Goal: Information Seeking & Learning: Learn about a topic

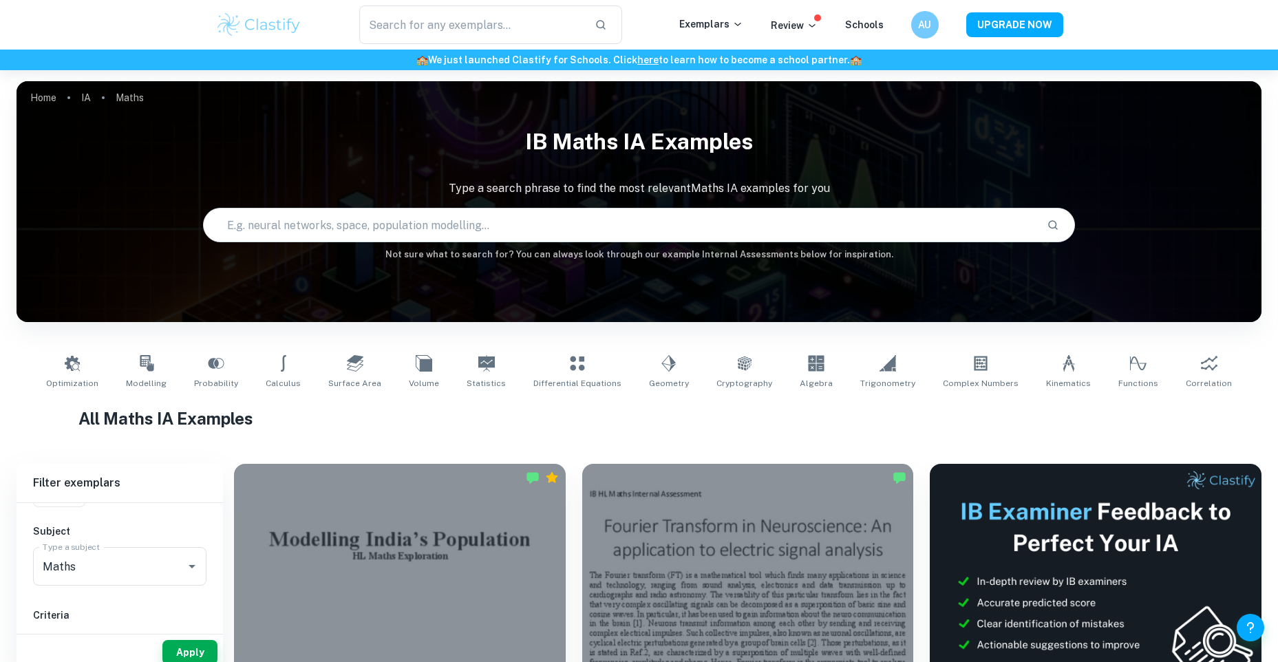
click at [446, 224] on input "text" at bounding box center [619, 225] width 831 height 39
type input "cosine"
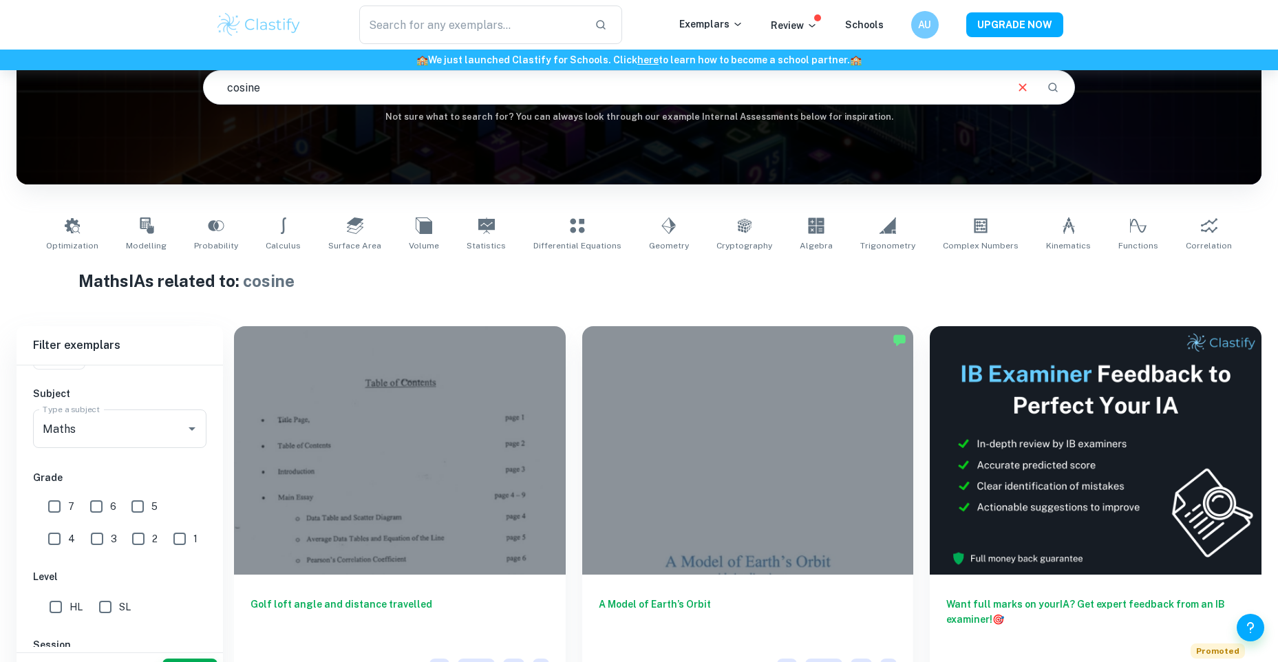
scroll to position [206, 0]
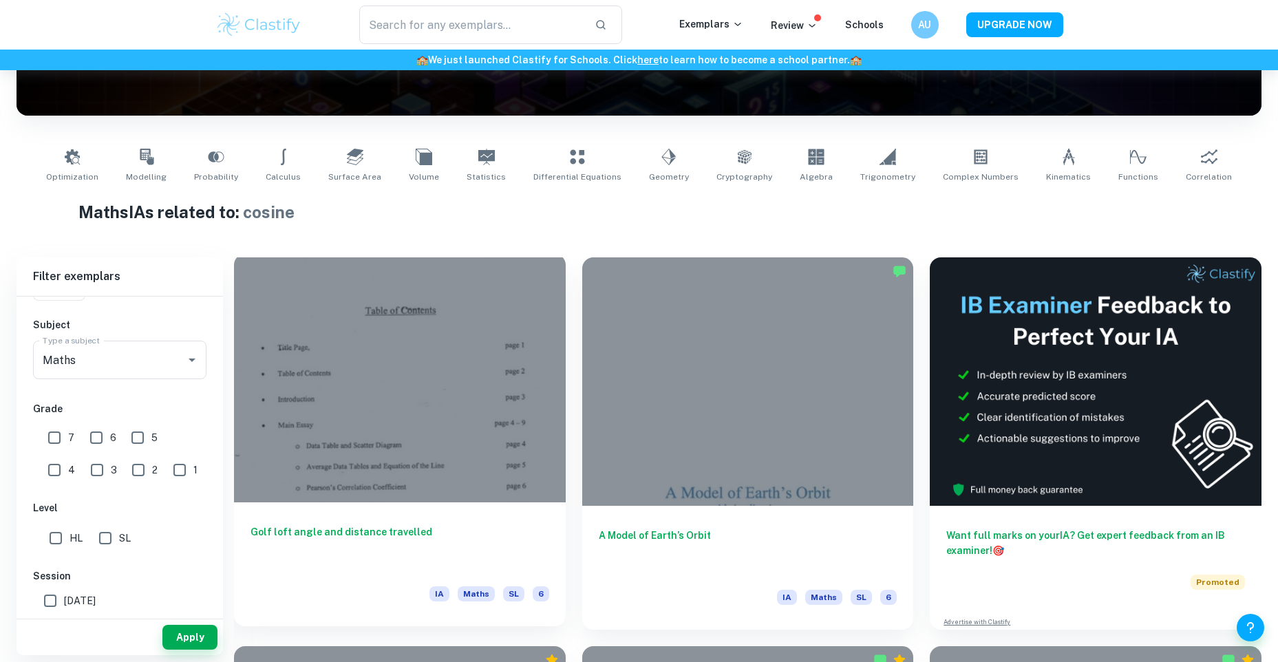
click at [532, 376] on div at bounding box center [400, 378] width 332 height 248
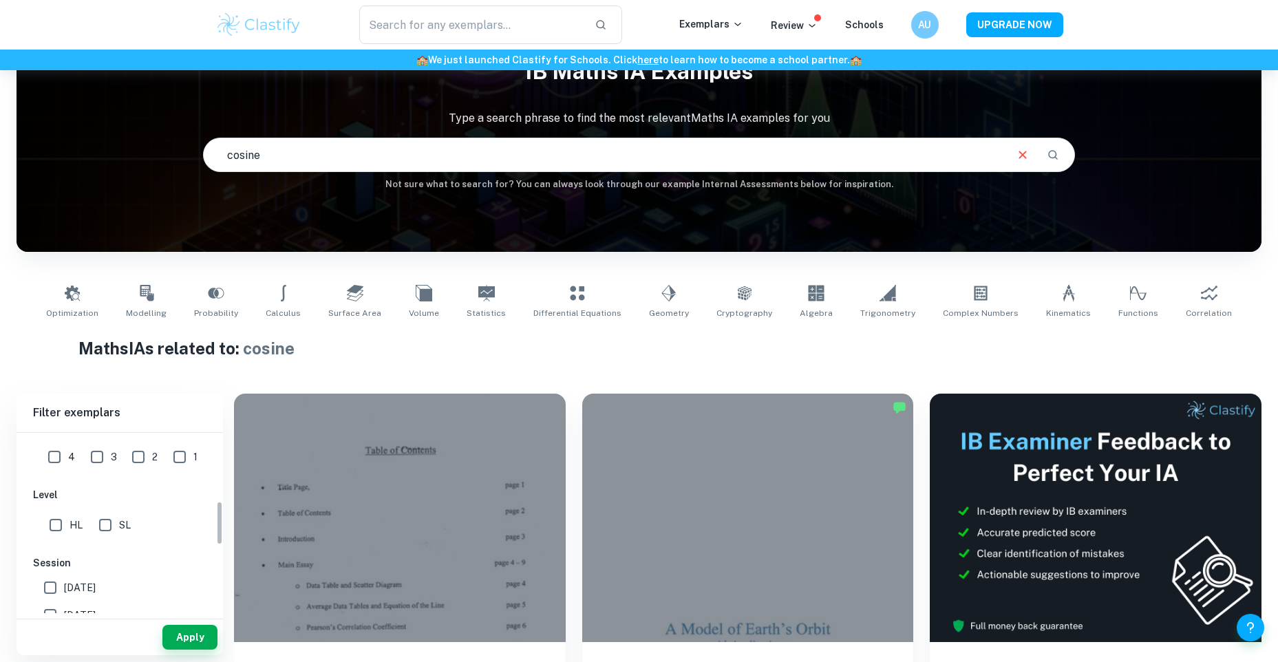
scroll to position [275, 0]
click at [55, 543] on input "HL" at bounding box center [56, 537] width 28 height 28
checkbox input "true"
click at [181, 640] on button "Apply" at bounding box center [189, 637] width 55 height 25
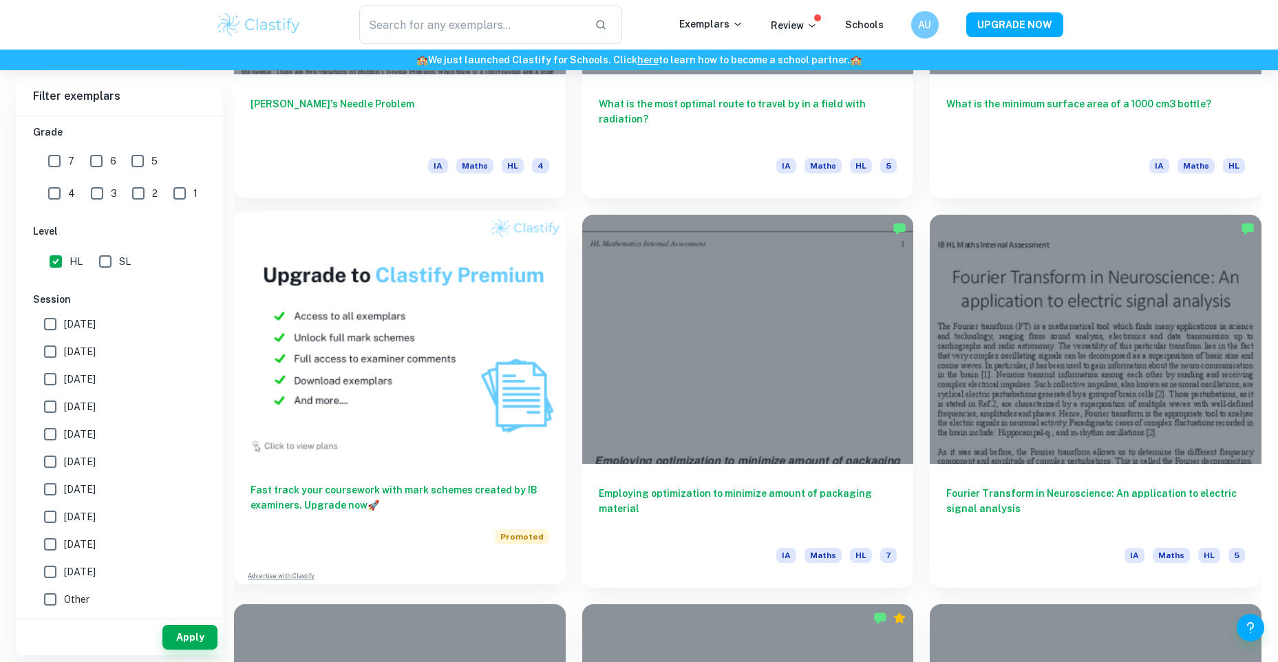
scroll to position [1033, 0]
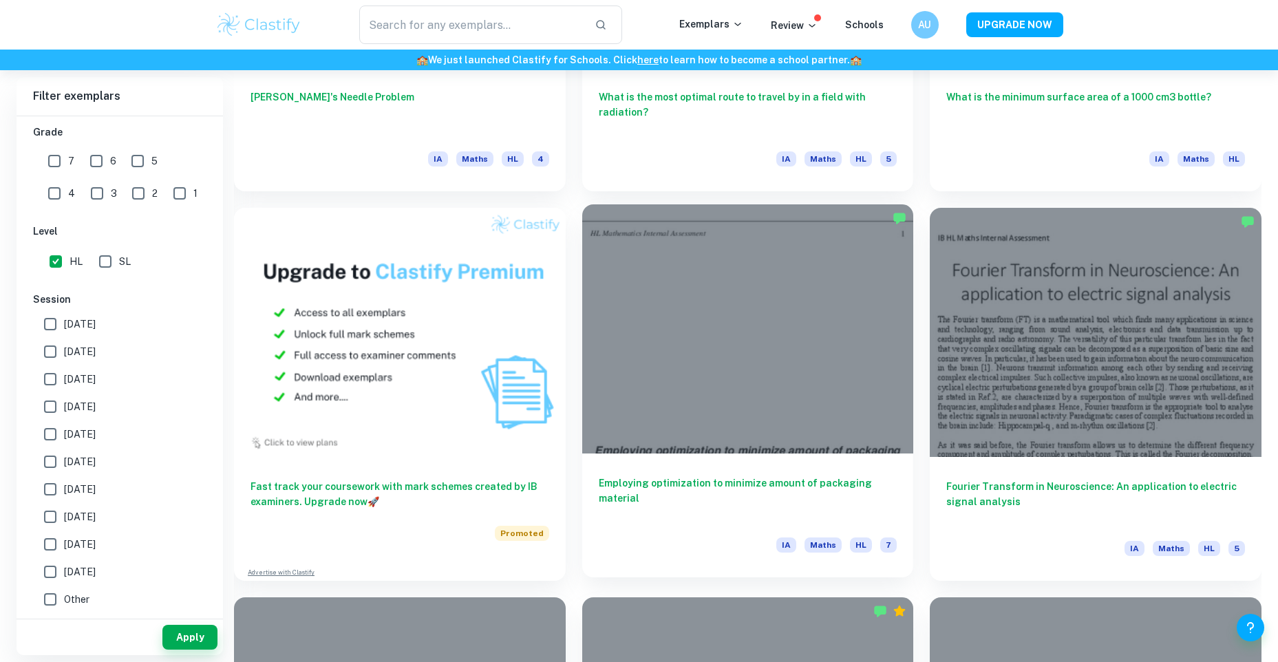
click at [795, 505] on h6 "Employing optimization to minimize amount of packaging material" at bounding box center [748, 497] width 299 height 45
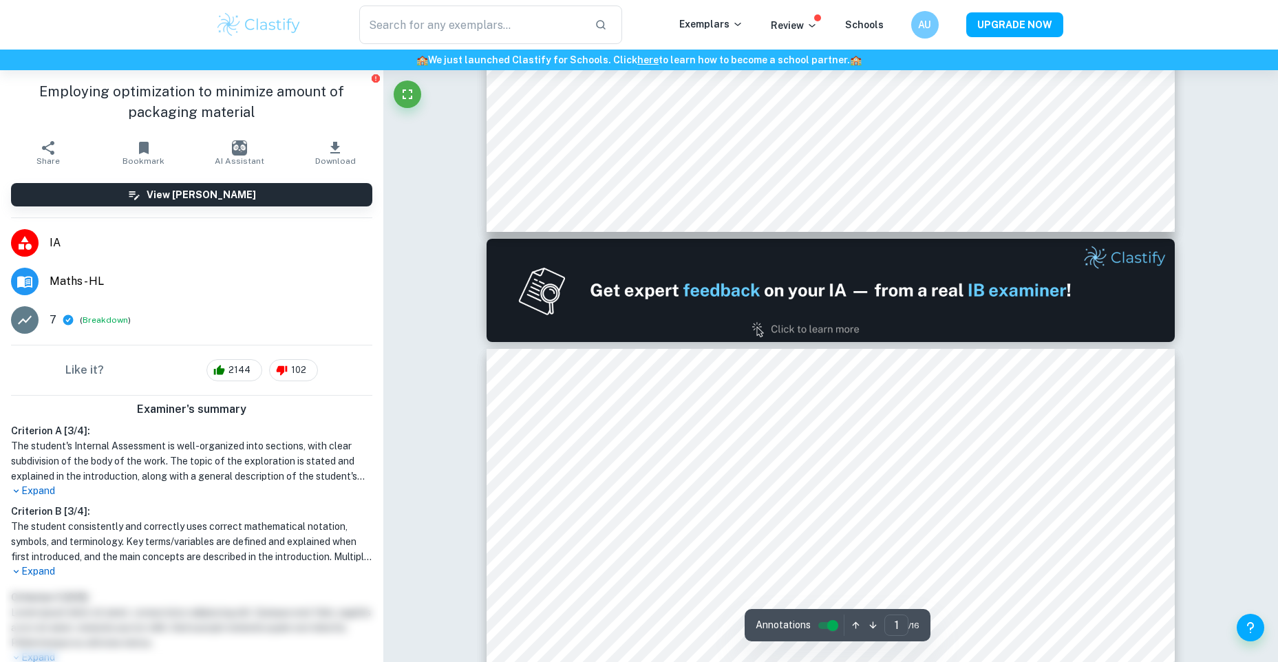
type input "2"
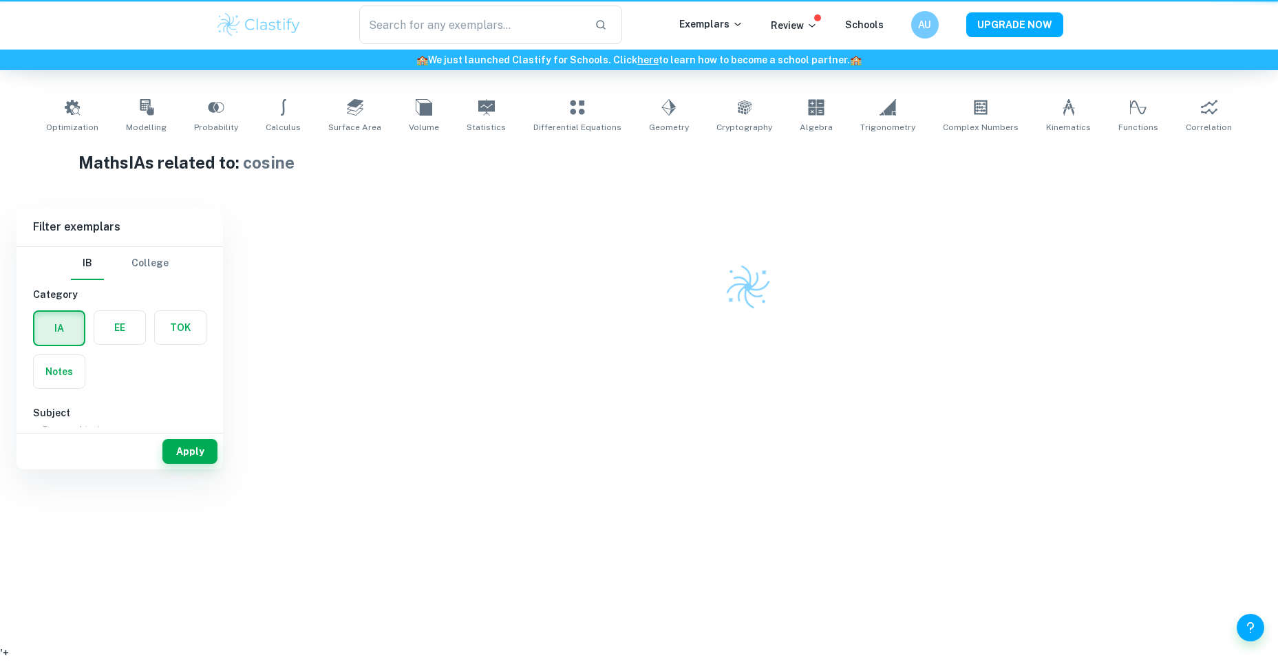
scroll to position [70, 0]
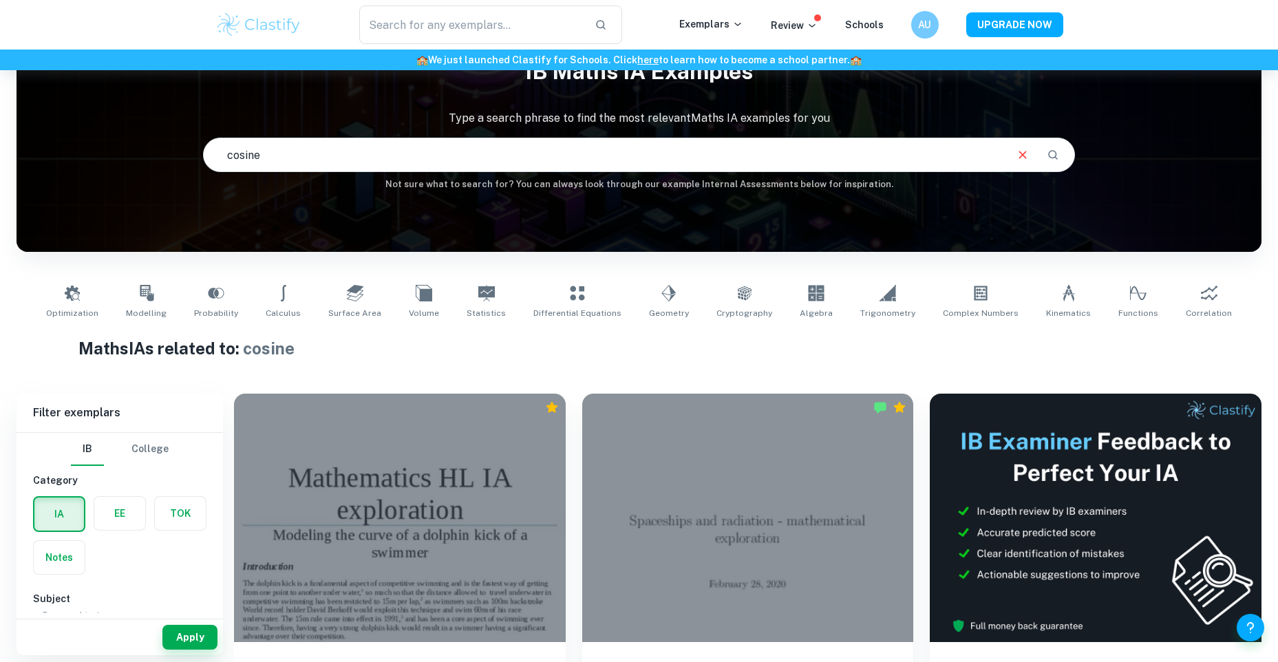
drag, startPoint x: 419, startPoint y: 149, endPoint x: 129, endPoint y: 138, distance: 290.5
click at [129, 138] on div "IB Maths IA examples Type a search phrase to find the most relevant Maths IA ex…" at bounding box center [639, 121] width 1244 height 142
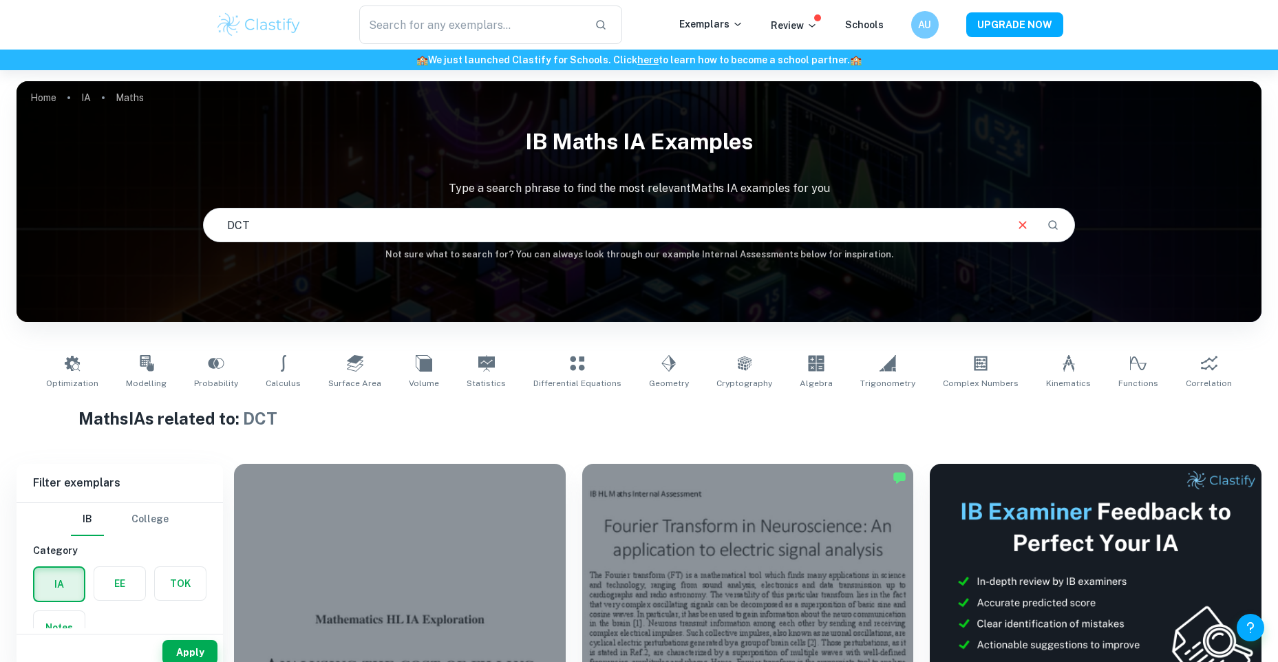
drag, startPoint x: 334, startPoint y: 229, endPoint x: 58, endPoint y: 219, distance: 275.4
click at [58, 219] on div "IB Maths IA examples Type a search phrase to find the most relevant Maths IA ex…" at bounding box center [639, 191] width 1244 height 142
drag, startPoint x: 367, startPoint y: 219, endPoint x: 100, endPoint y: 226, distance: 267.0
click at [100, 226] on div "IB Maths IA examples Type a search phrase to find the most relevant Maths IA ex…" at bounding box center [639, 191] width 1244 height 142
paste input "Discrete Cosine Transform (DCT) Discrete cosine transform"
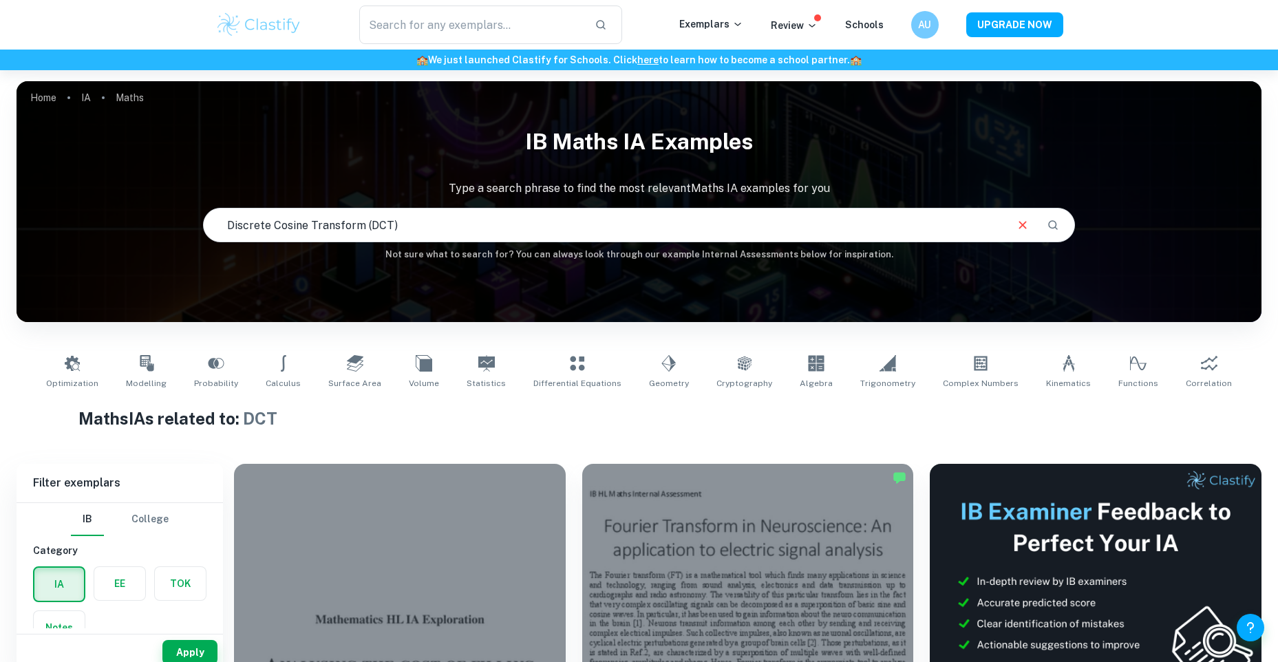
type input "Discrete Cosine Transform (DCT)"
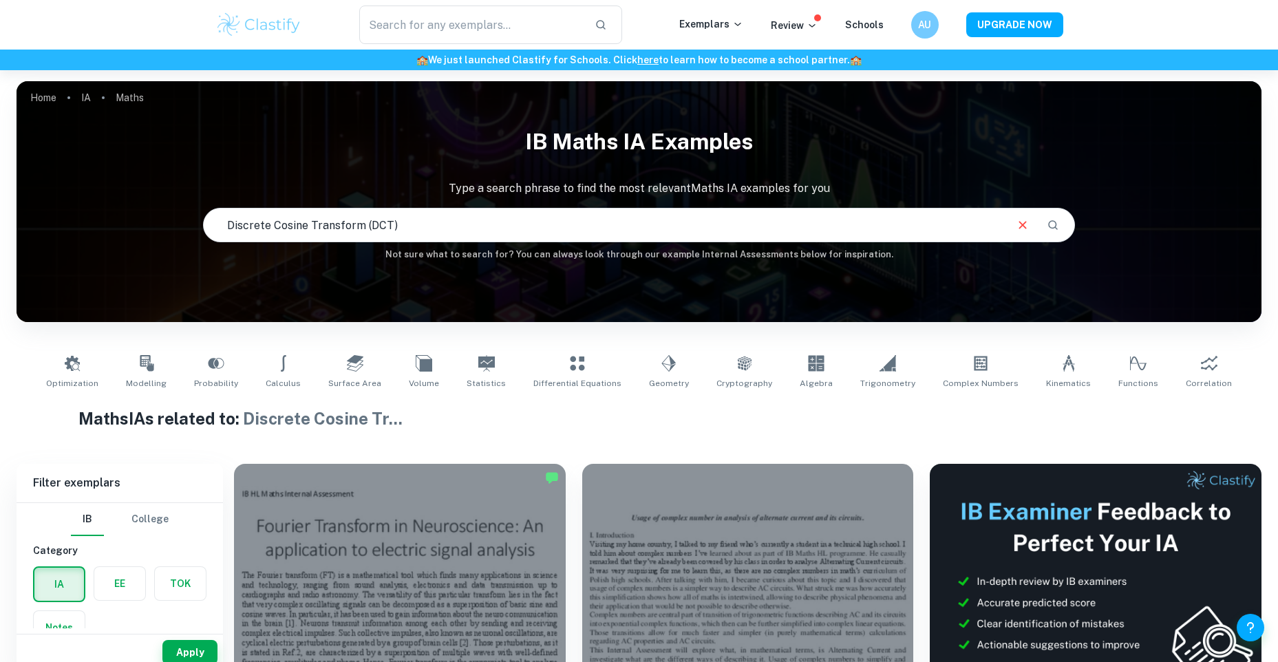
click at [746, 418] on h1 "Maths IAs related to: Discrete Cosine Tr ..." at bounding box center [638, 418] width 1120 height 25
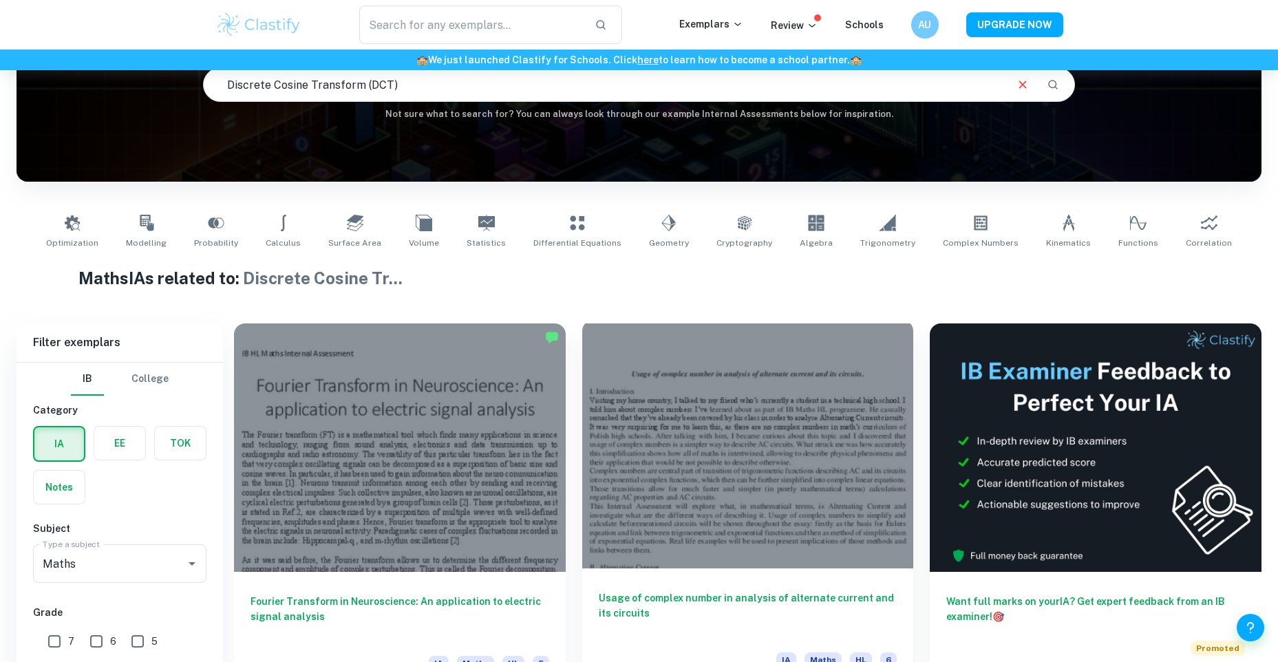
scroll to position [275, 0]
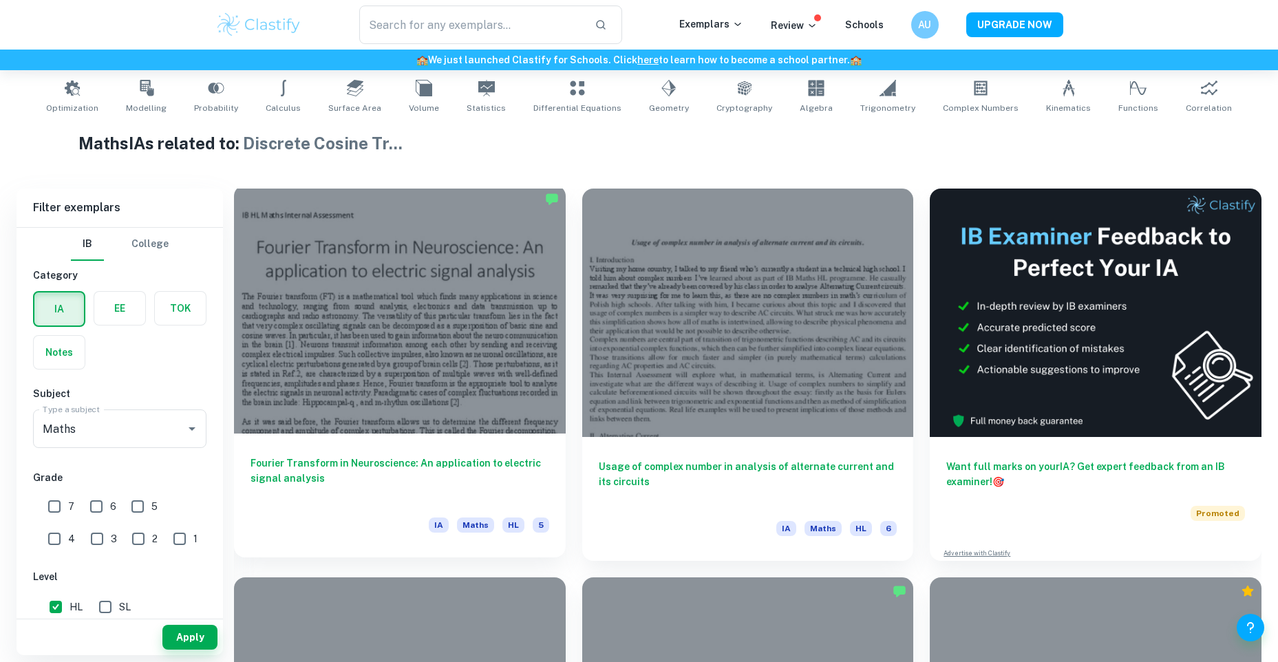
click at [358, 537] on div "IA Maths HL 5" at bounding box center [399, 528] width 299 height 23
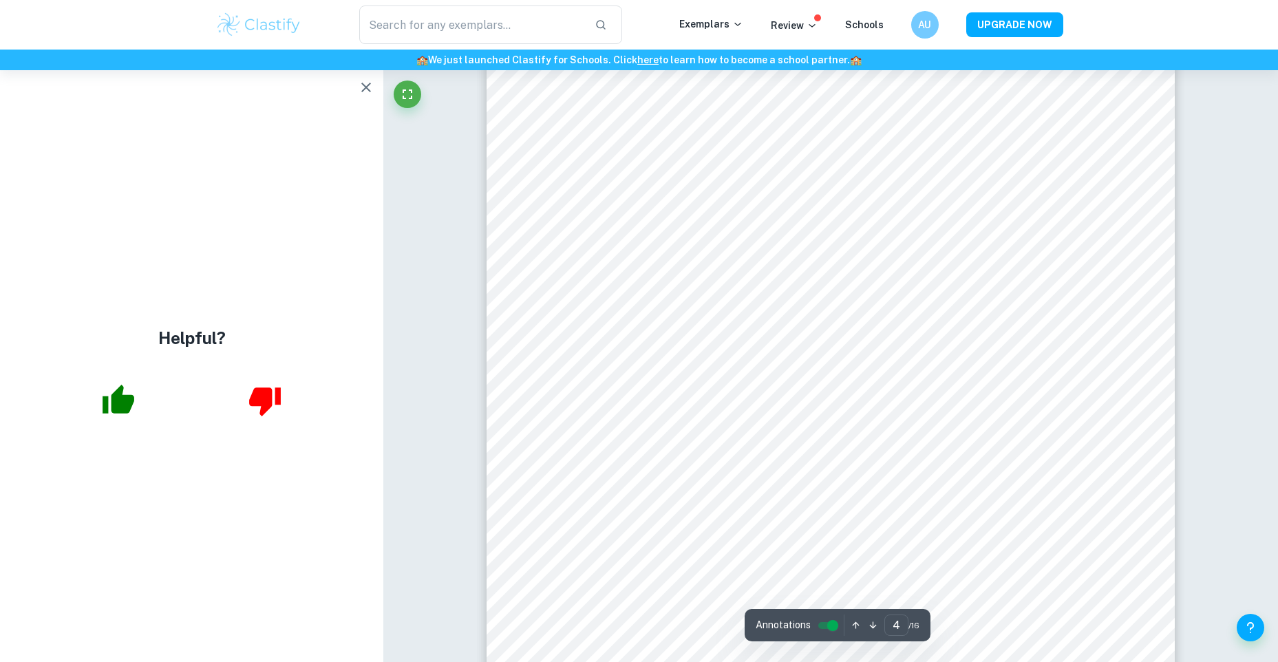
scroll to position [3233, 0]
type input "5"
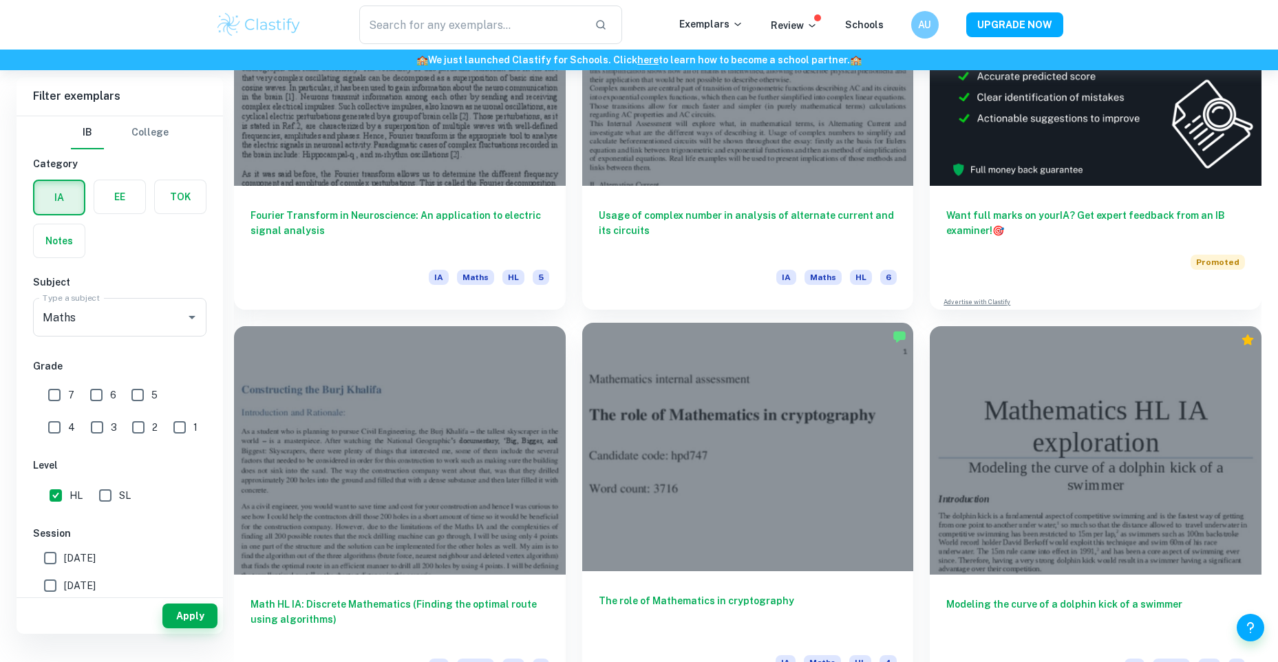
scroll to position [552, 0]
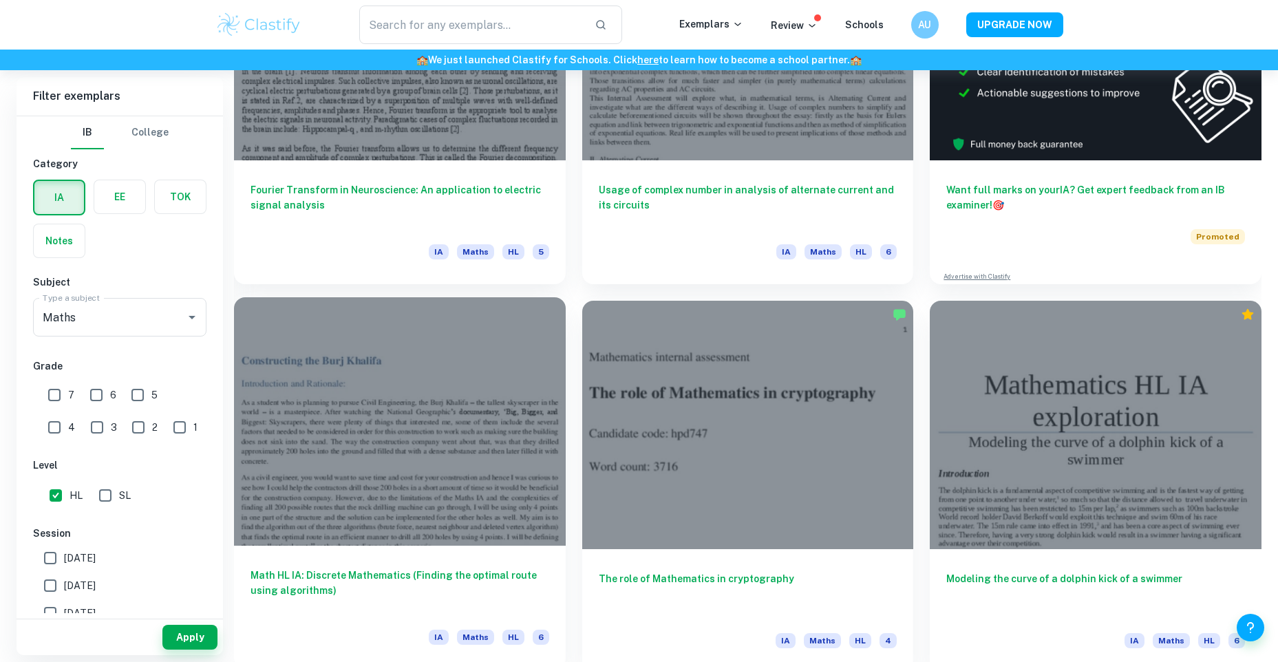
click at [387, 486] on div at bounding box center [400, 421] width 332 height 248
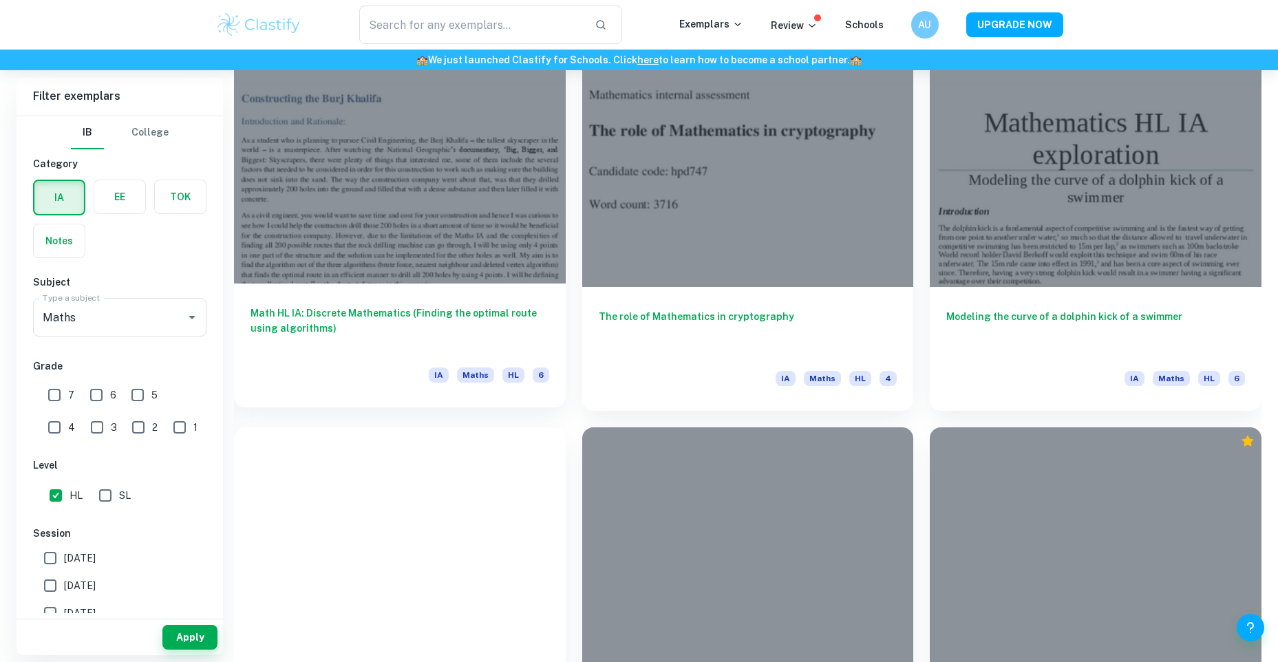
scroll to position [1102, 0]
